Goal: Information Seeking & Learning: Check status

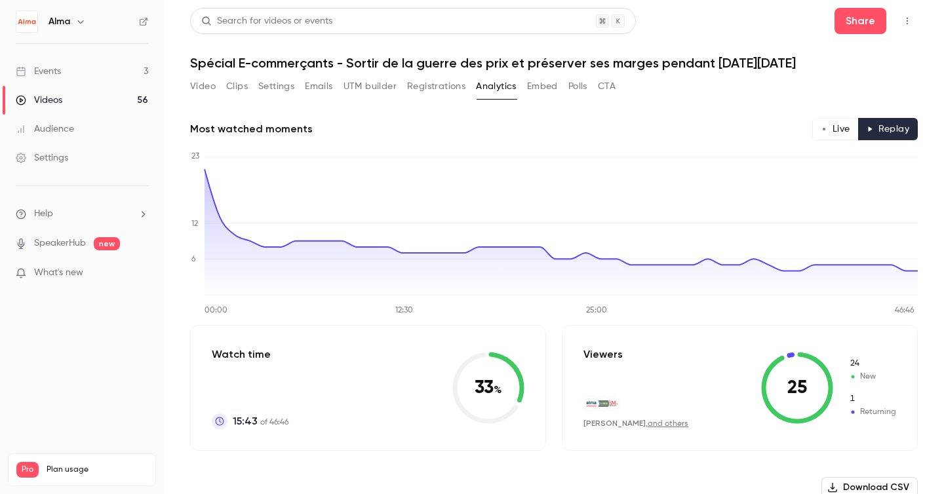
click at [834, 132] on button "Live" at bounding box center [835, 129] width 47 height 22
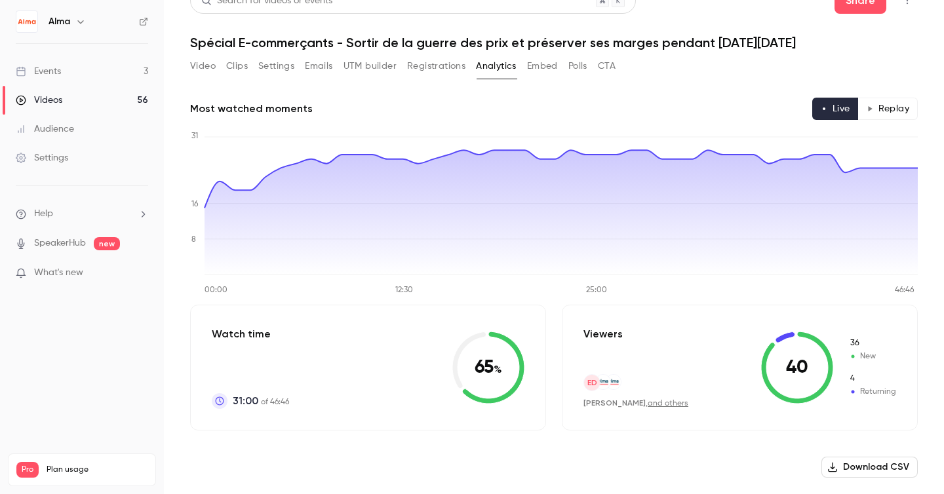
scroll to position [18, 0]
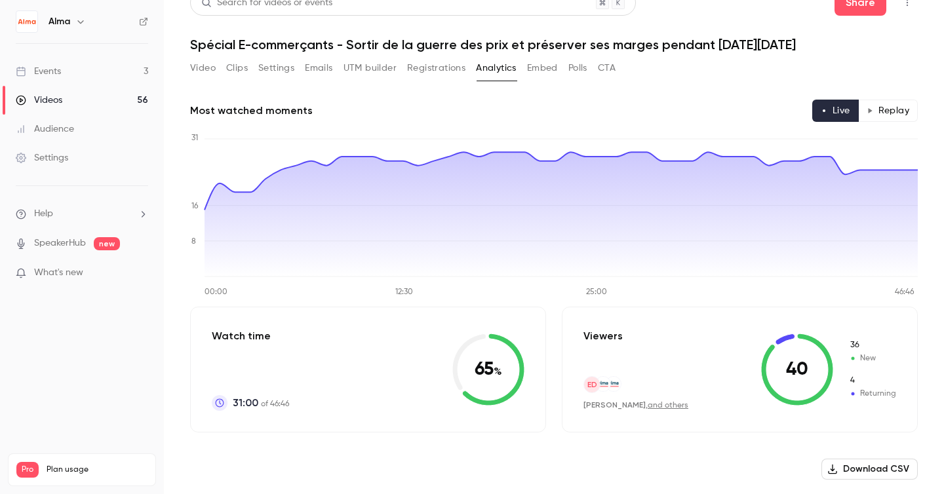
click at [884, 113] on button "Replay" at bounding box center [888, 111] width 60 height 22
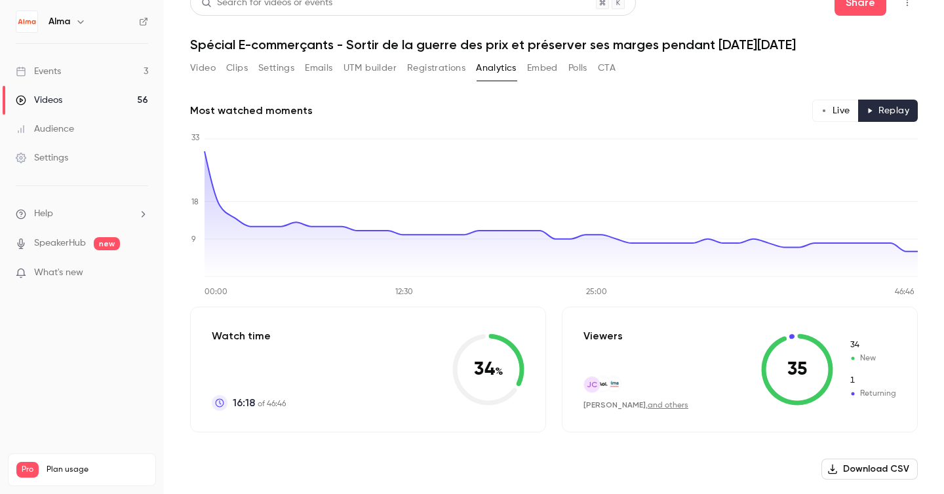
click at [448, 65] on button "Registrations" at bounding box center [436, 68] width 58 height 21
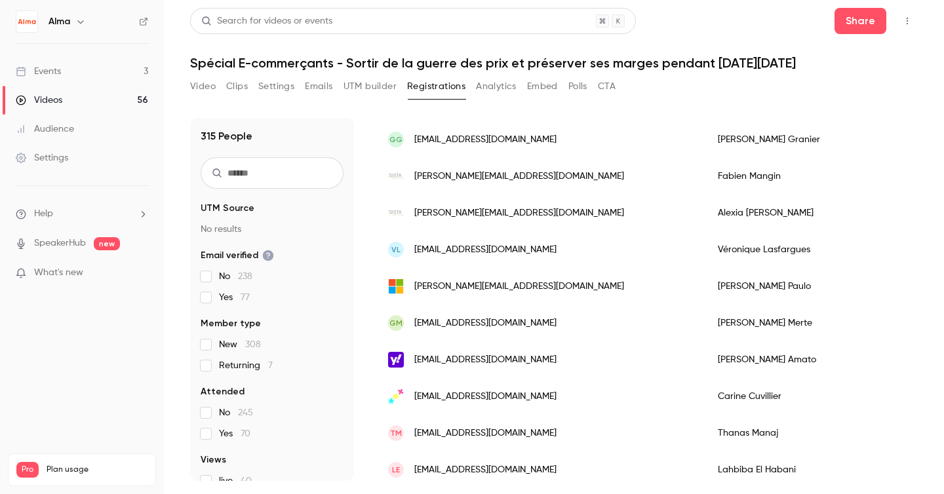
scroll to position [1370, 0]
click at [569, 83] on button "Polls" at bounding box center [577, 86] width 19 height 21
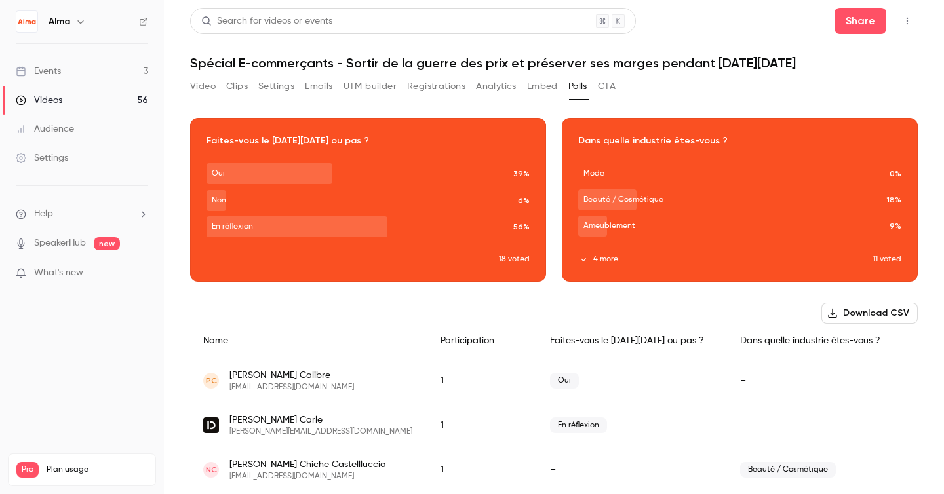
click at [541, 89] on button "Embed" at bounding box center [542, 86] width 31 height 21
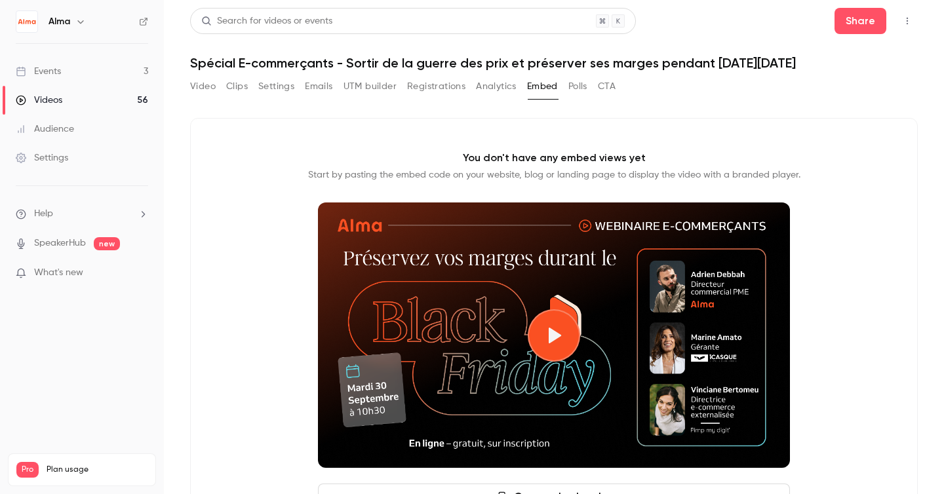
click at [493, 87] on button "Analytics" at bounding box center [496, 86] width 41 height 21
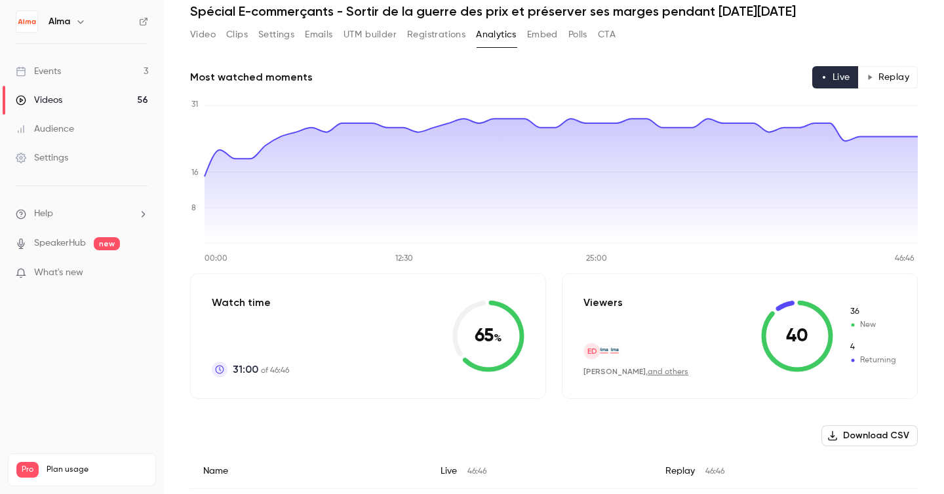
scroll to position [51, 0]
click at [891, 81] on button "Replay" at bounding box center [888, 78] width 60 height 22
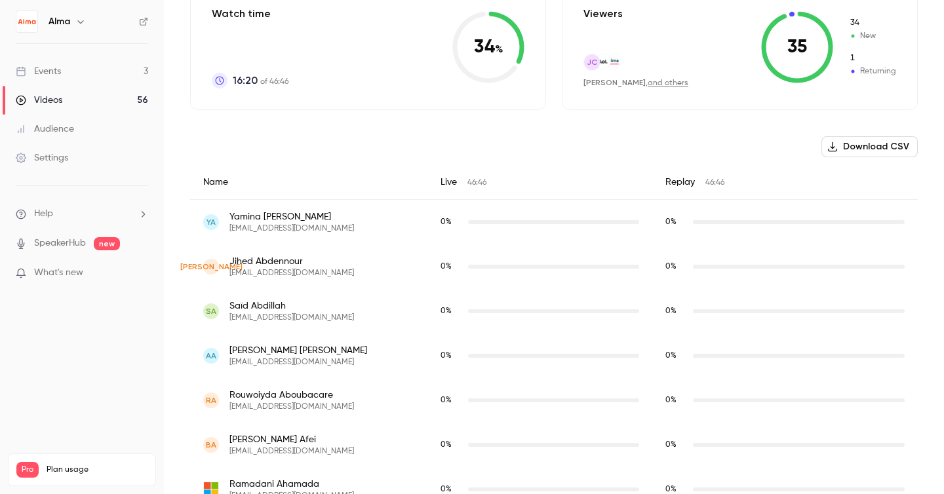
scroll to position [0, 0]
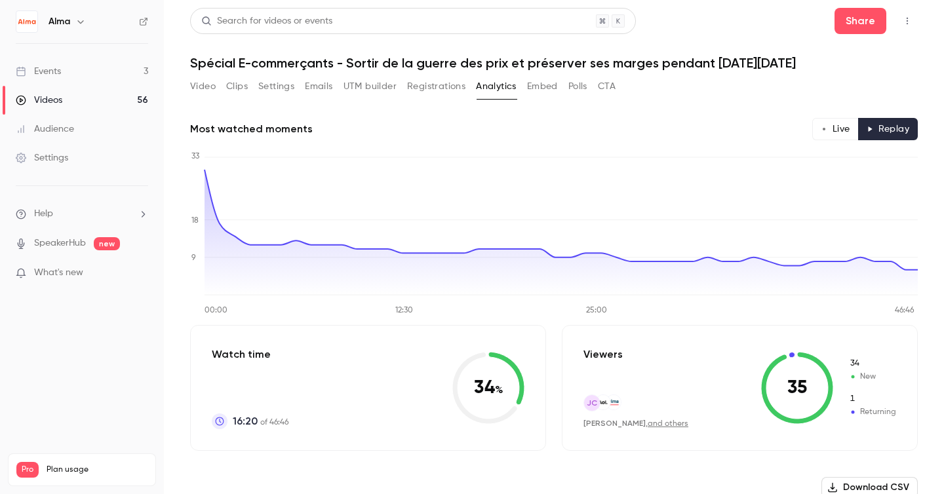
click at [439, 90] on button "Registrations" at bounding box center [436, 86] width 58 height 21
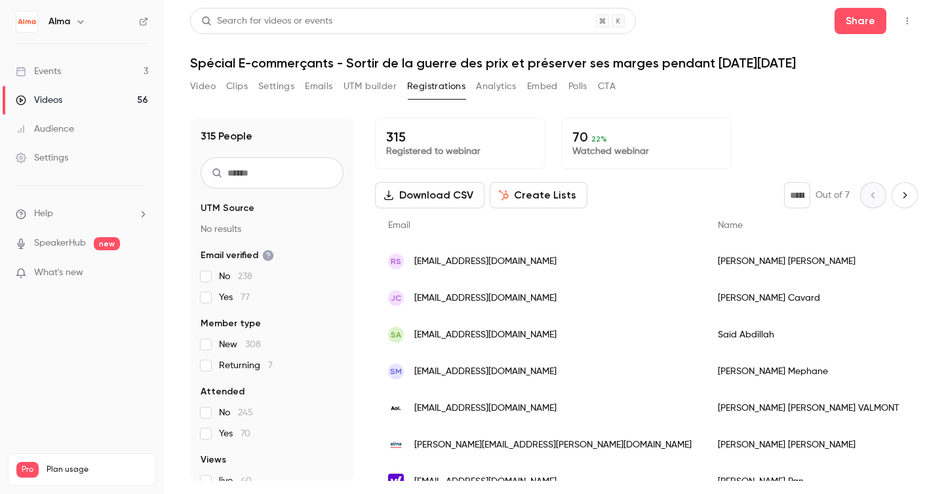
click at [310, 168] on input "text" at bounding box center [272, 172] width 143 height 31
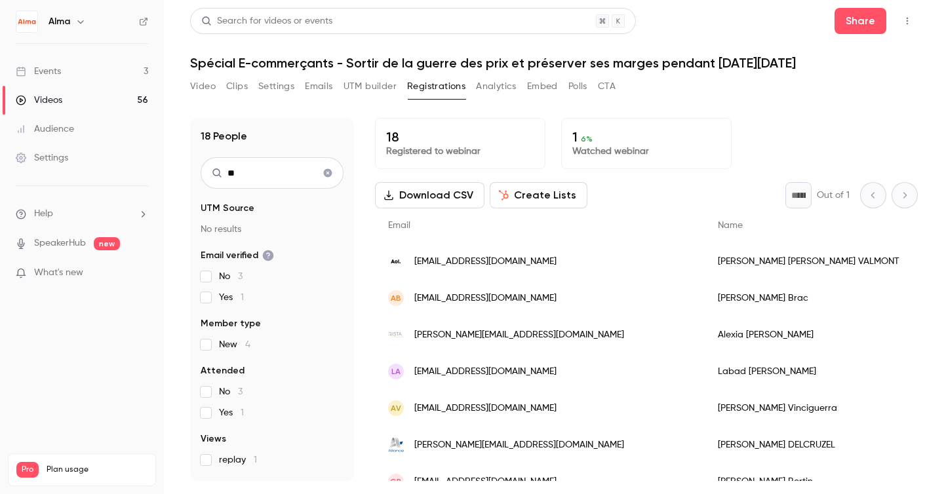
type input "*"
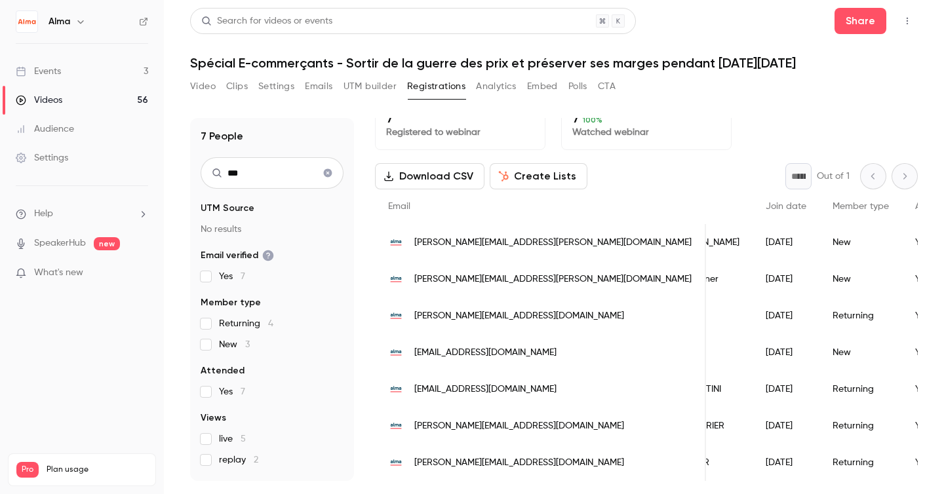
scroll to position [0, 219]
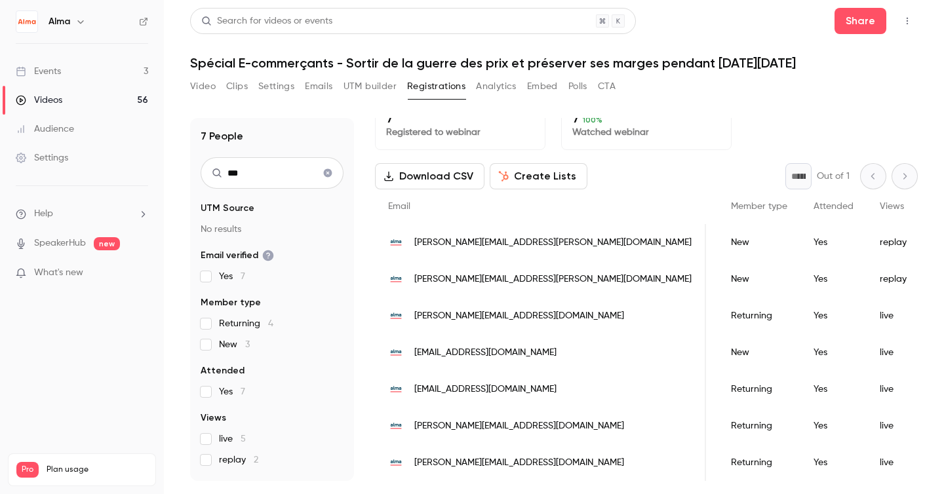
type input "***"
